Goal: Information Seeking & Learning: Learn about a topic

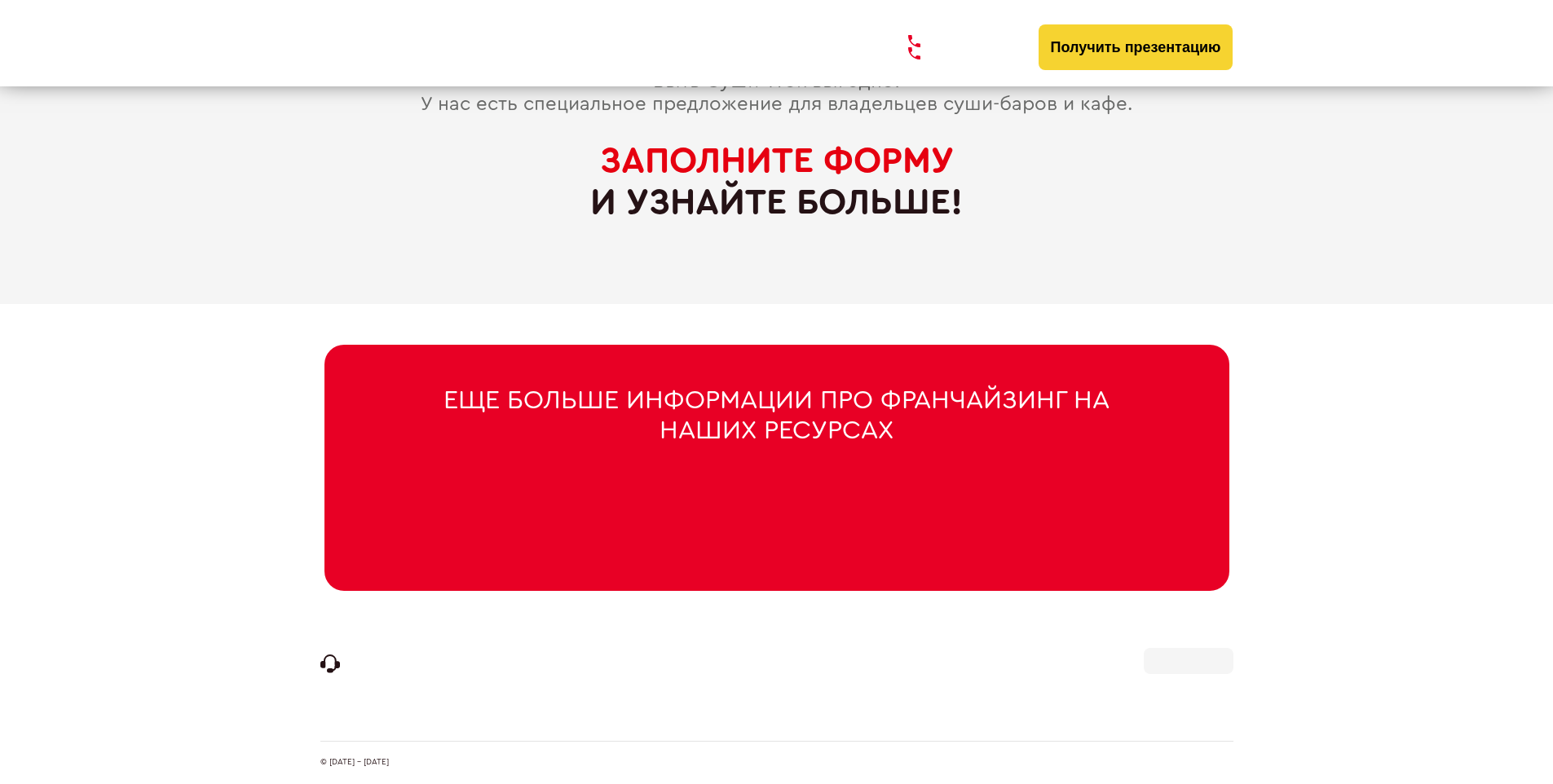
scroll to position [7739, 0]
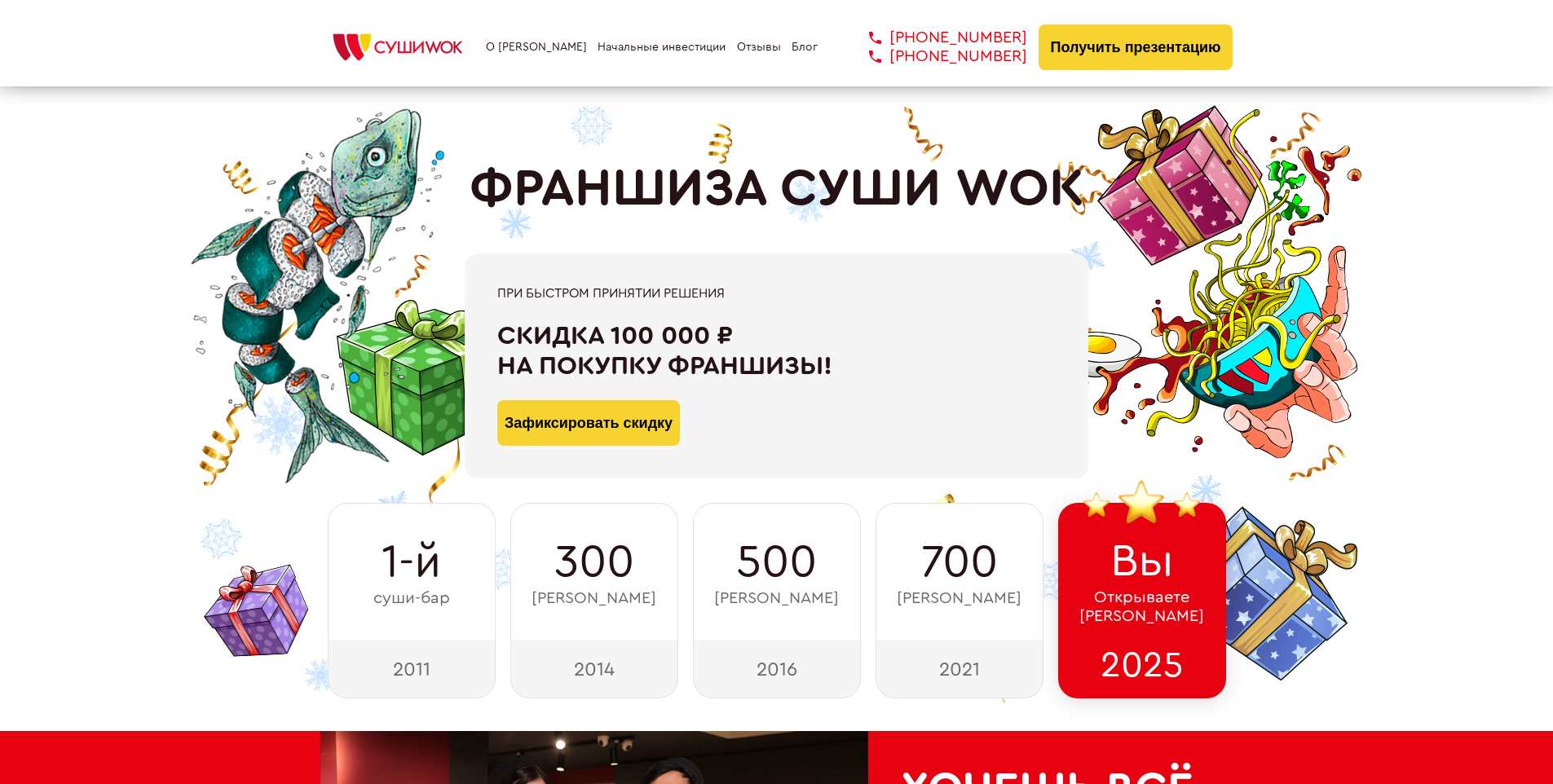
scroll to position [7988, 0]
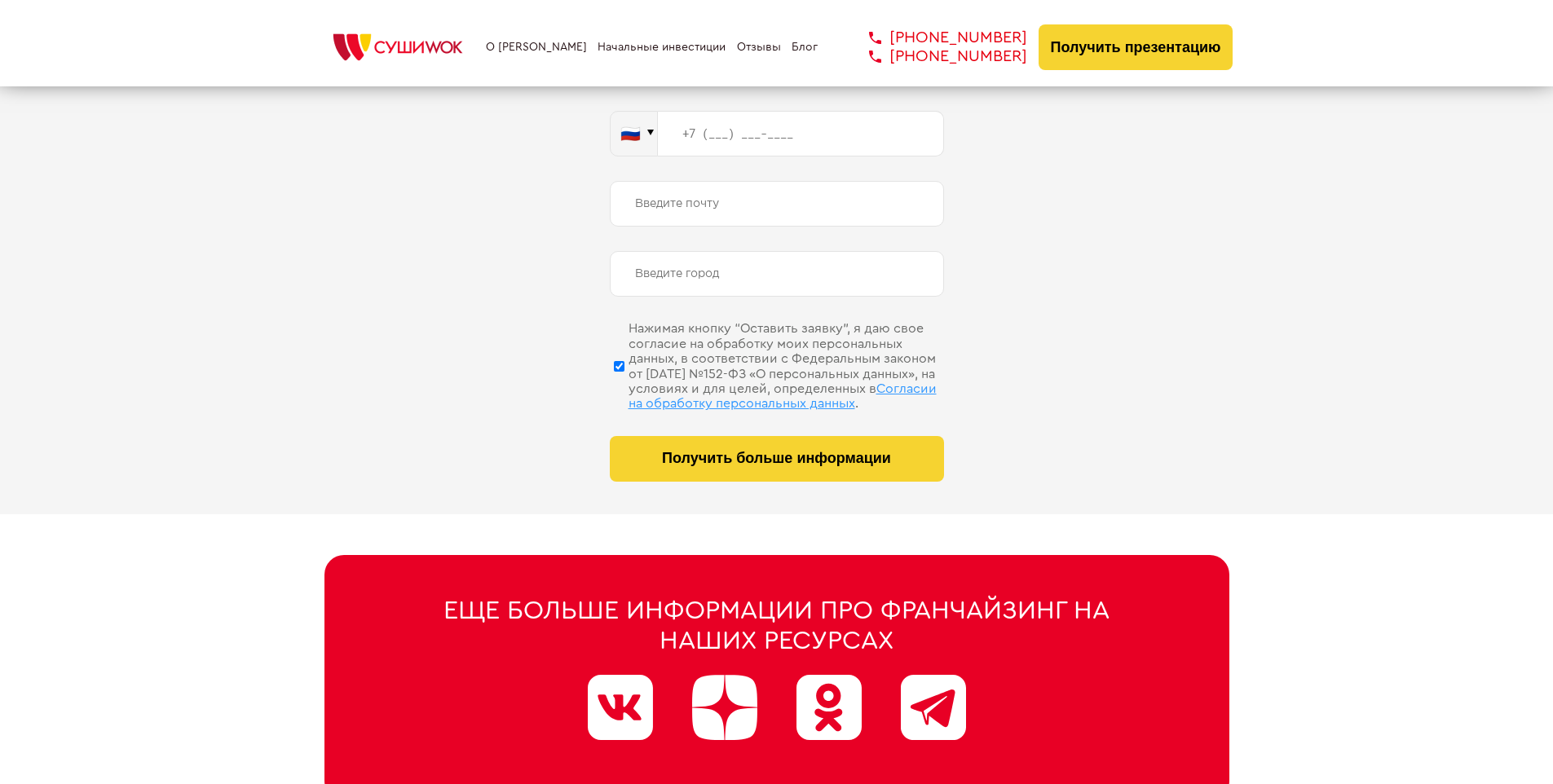
click at [755, 382] on span "Согласии на обработку персональных данных" at bounding box center [782, 395] width 308 height 28
click at [624, 382] on input "Нажимая кнопку “Оставить заявку”, я даю свое согласие на обработку моих персона…" at bounding box center [619, 366] width 11 height 81
checkbox input "false"
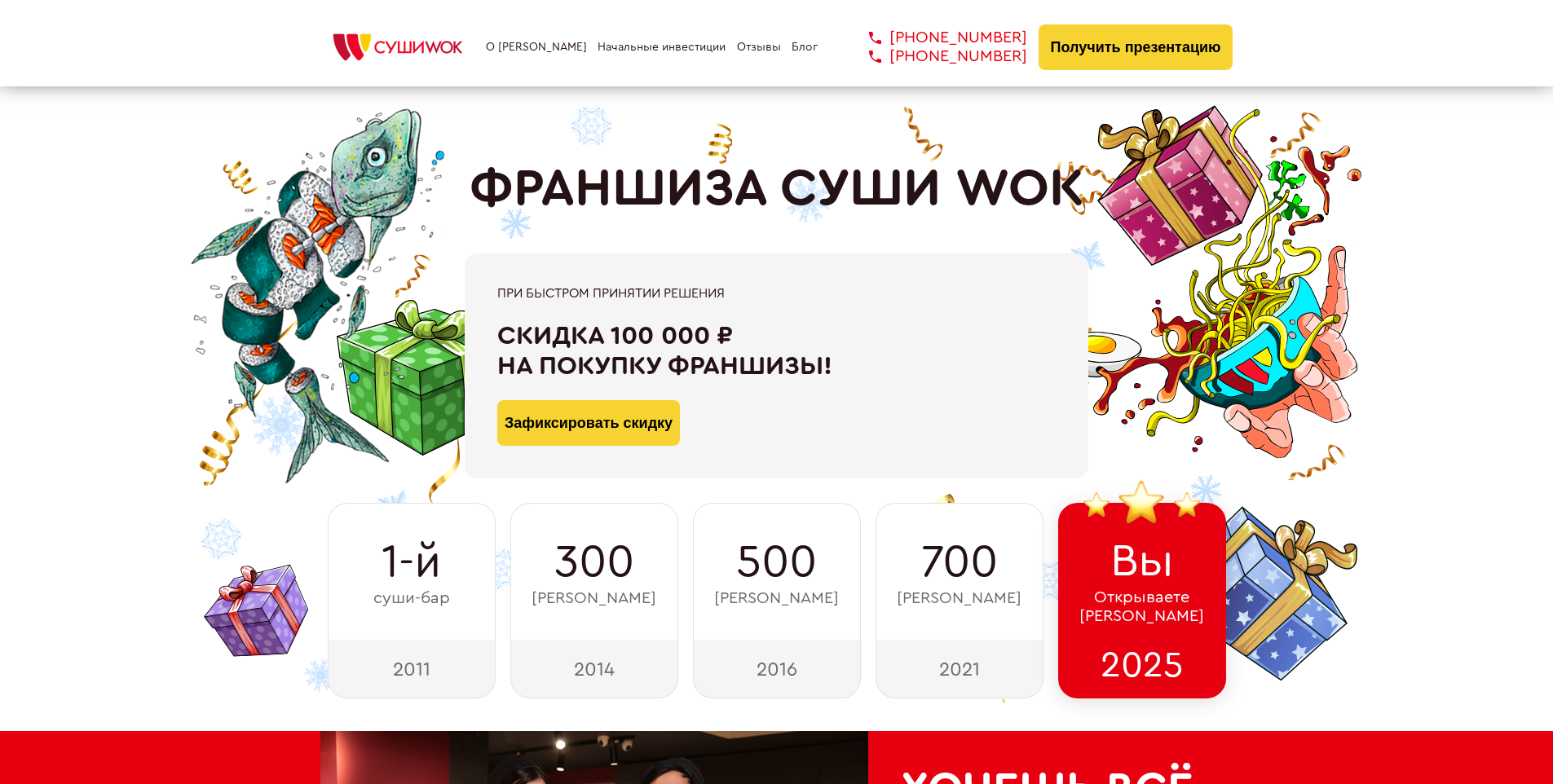
scroll to position [8222, 0]
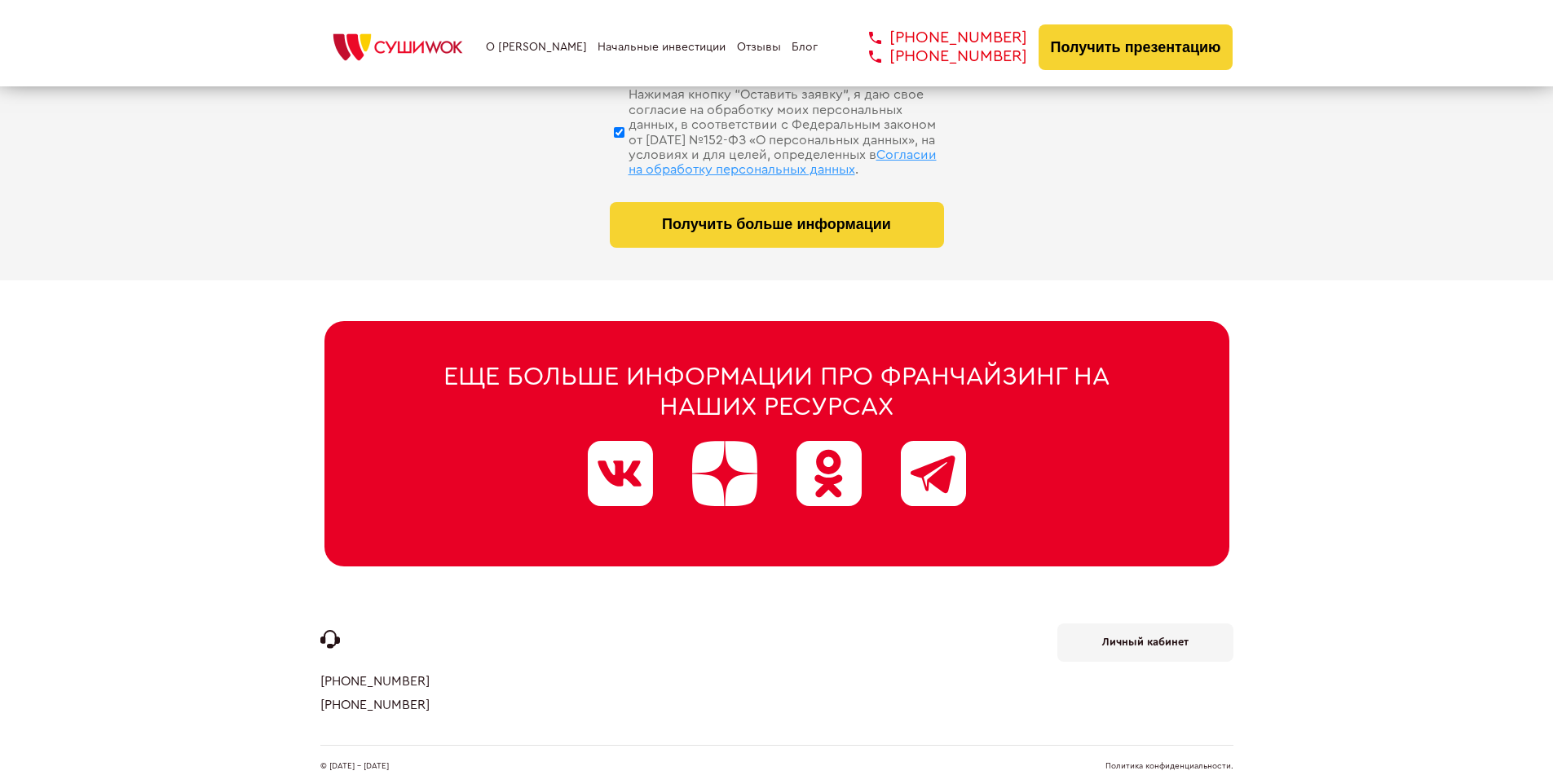
click at [1169, 762] on link "Политика конфиденциальности." at bounding box center [1169, 766] width 128 height 9
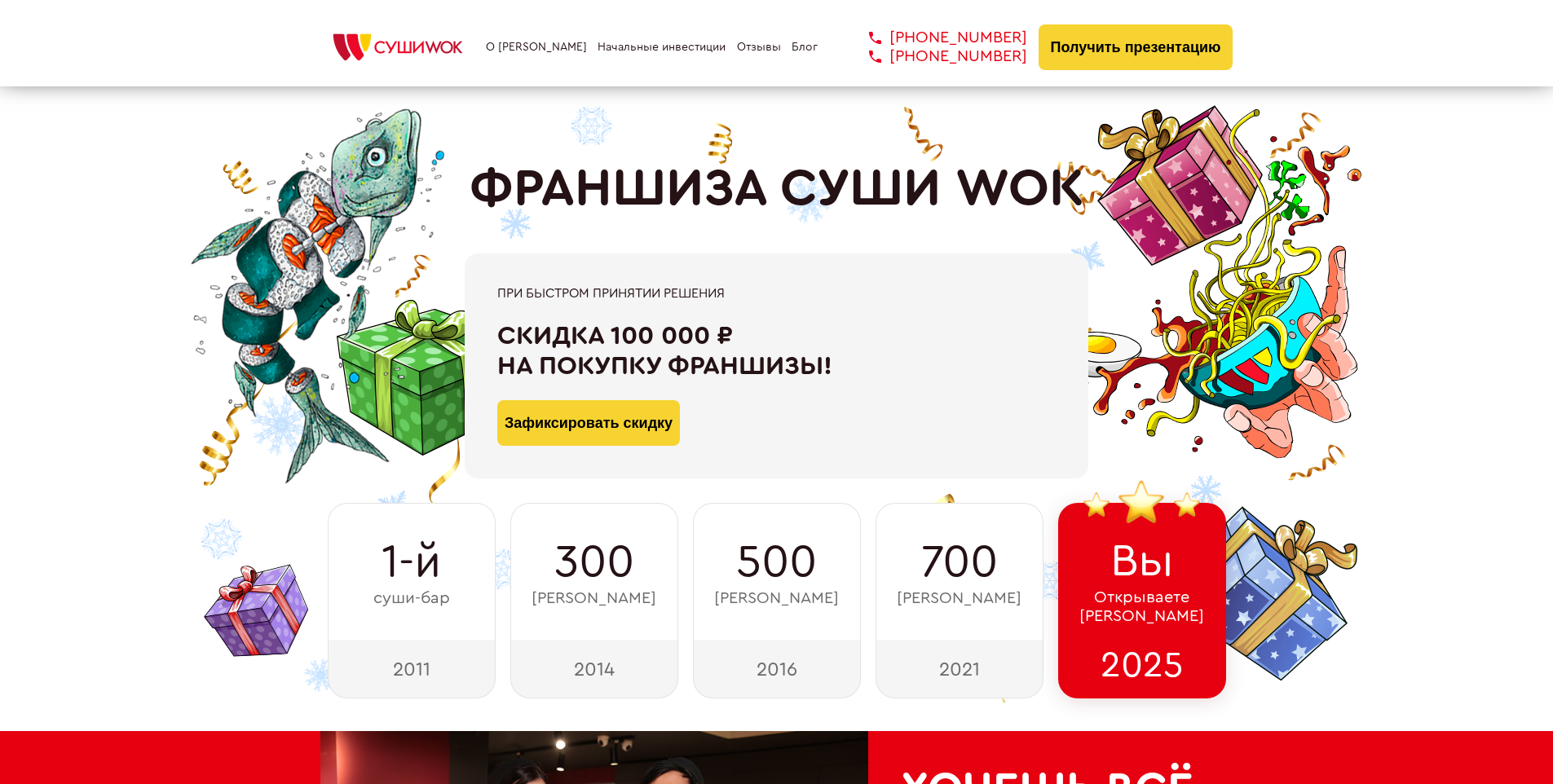
scroll to position [567, 0]
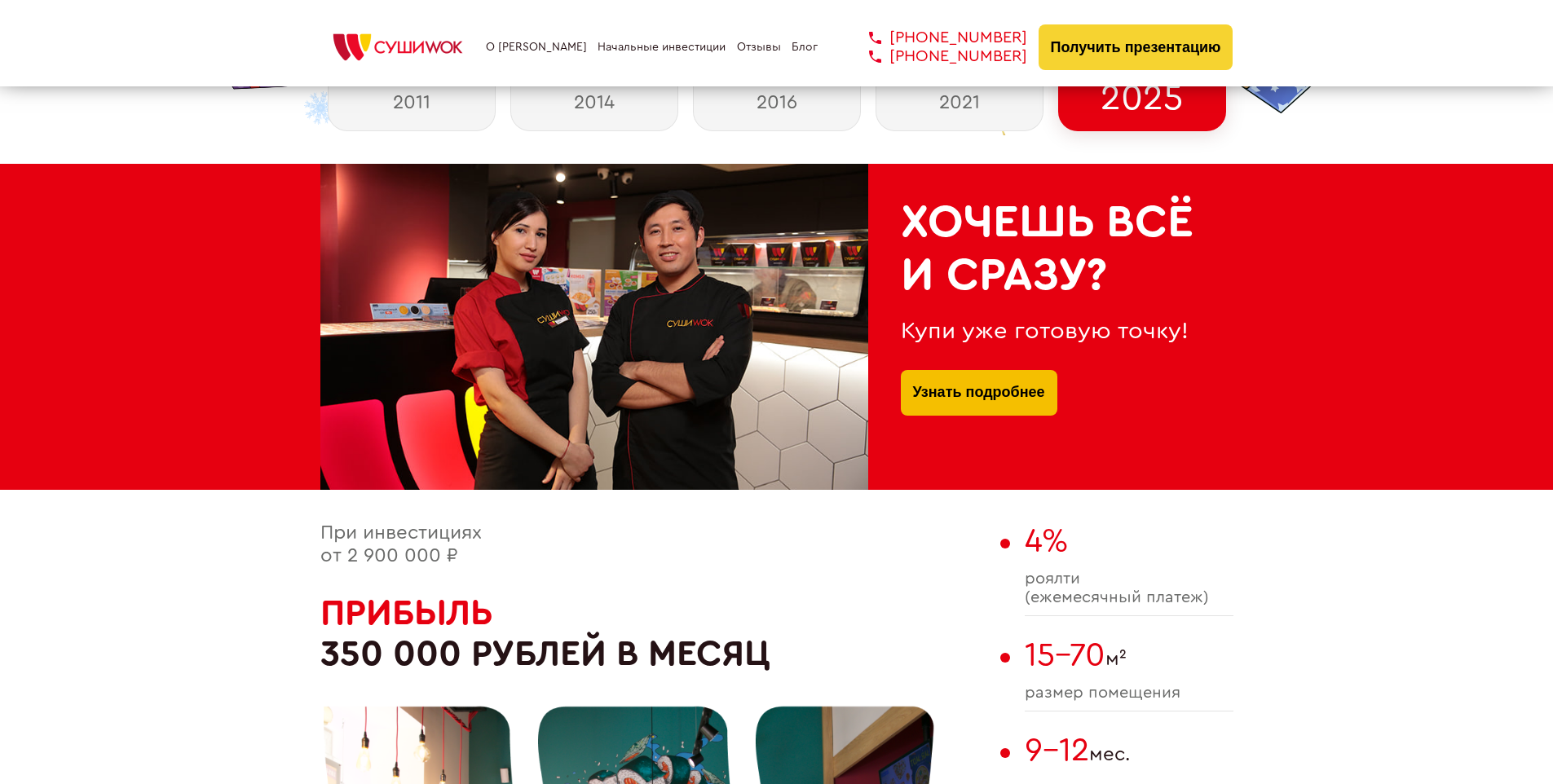
click at [978, 373] on link "Узнать подробнее" at bounding box center [979, 392] width 132 height 46
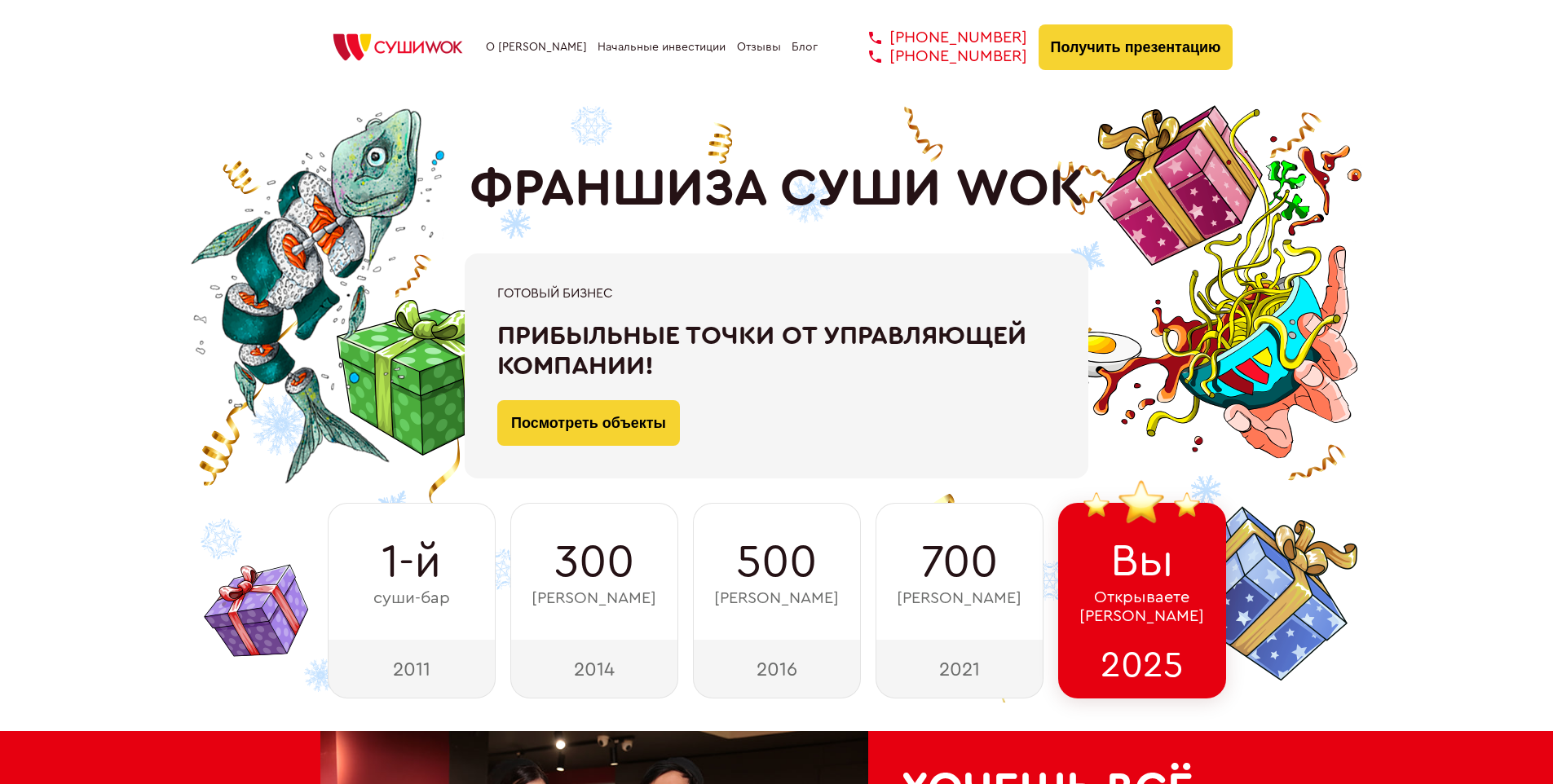
scroll to position [6098, 0]
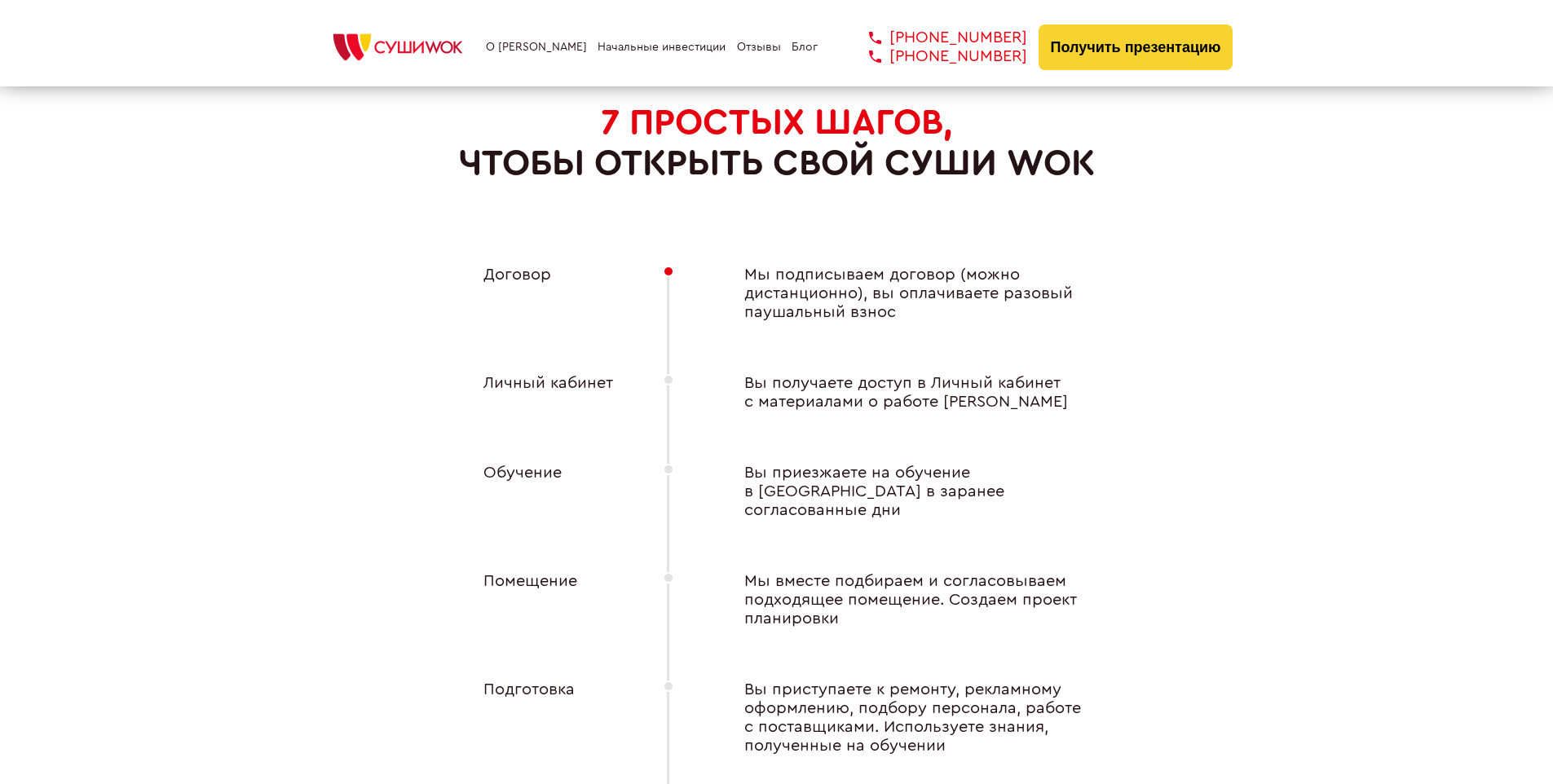
click at [539, 377] on div "Личный кабинет" at bounding box center [540, 392] width 179 height 37
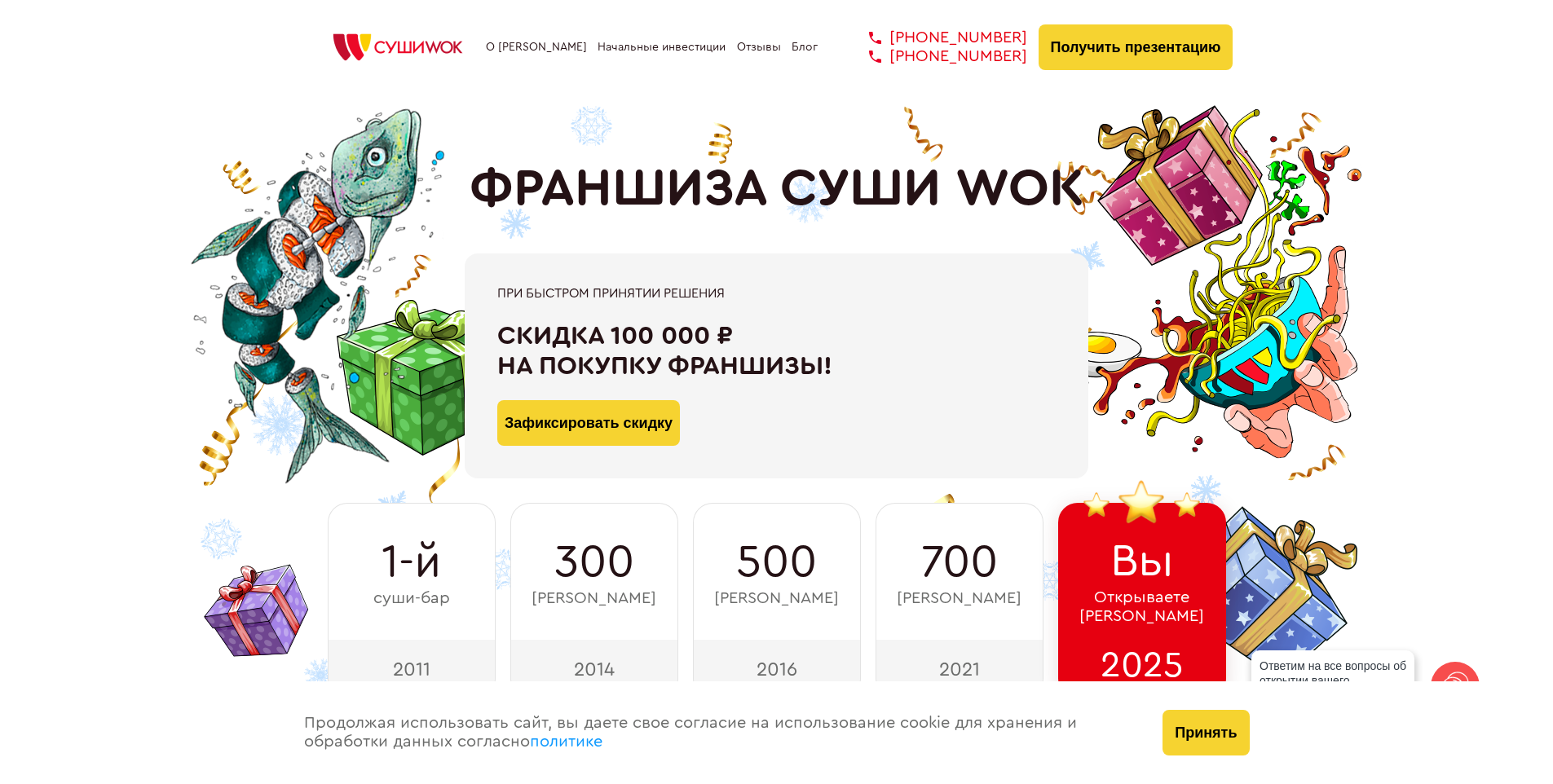
scroll to position [8222, 0]
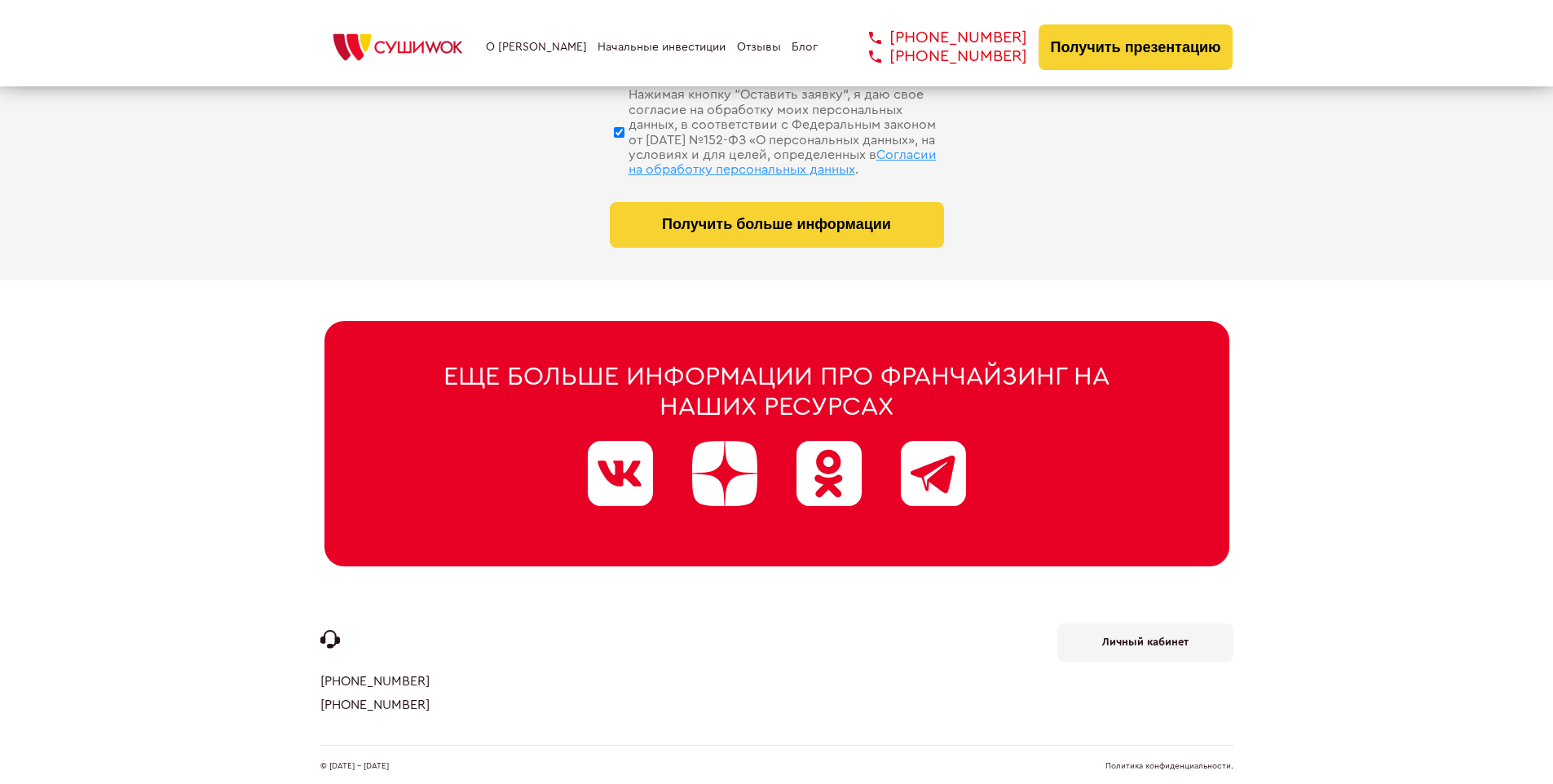
click at [1144, 637] on b "Личный кабинет" at bounding box center [1145, 641] width 86 height 11
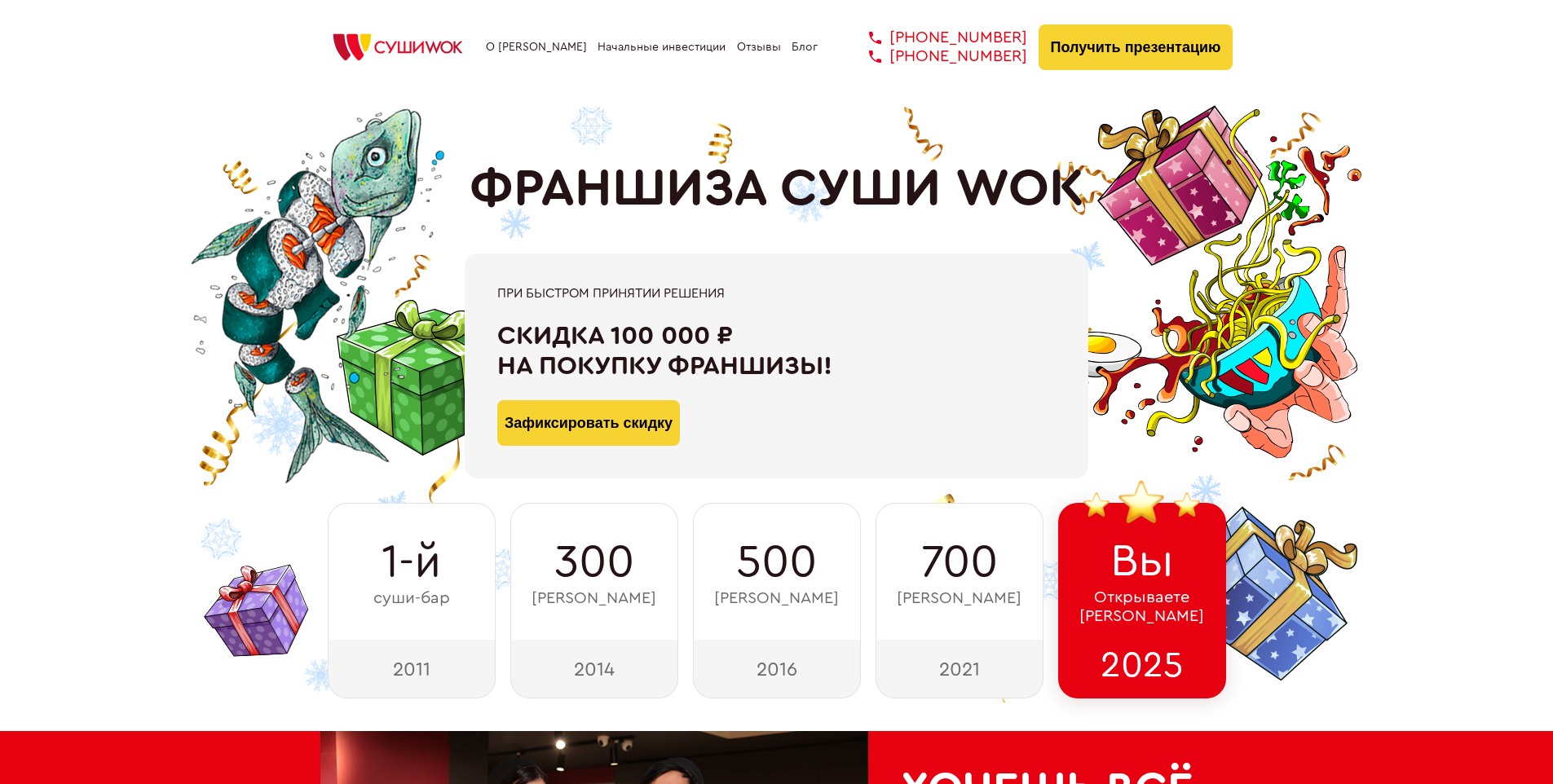
scroll to position [7508, 0]
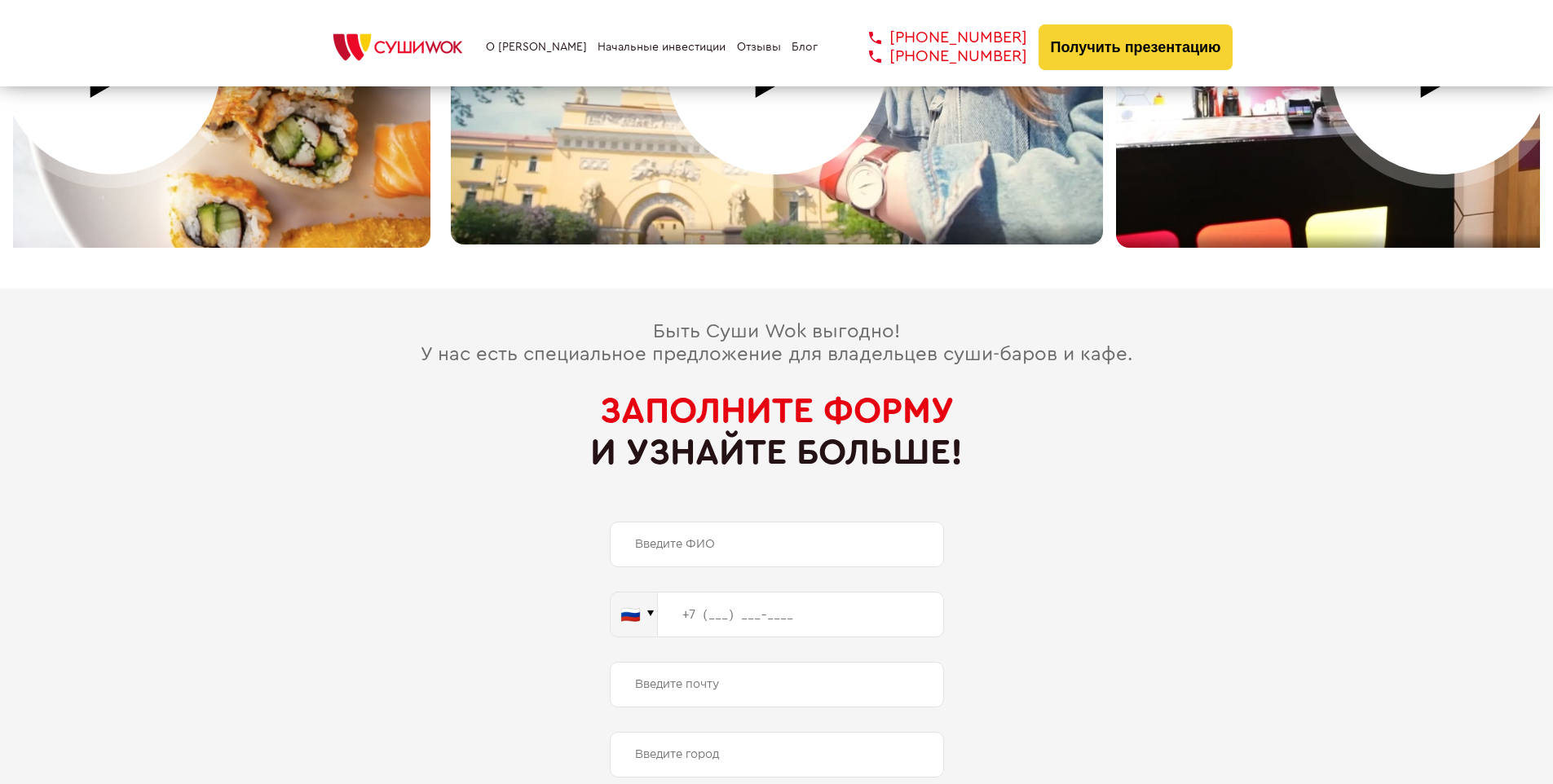
click at [776, 392] on span "Заполните форму" at bounding box center [776, 410] width 353 height 35
